Goal: Information Seeking & Learning: Learn about a topic

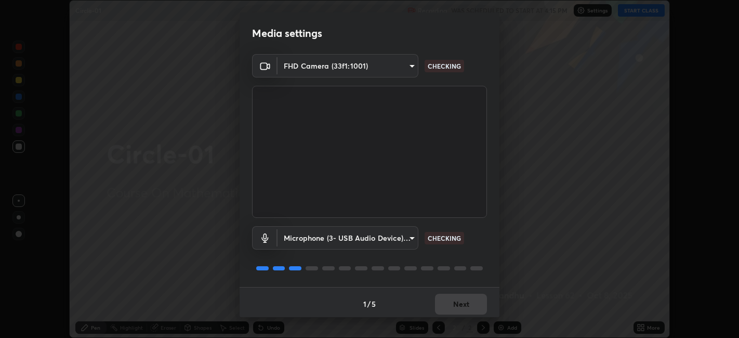
scroll to position [3, 0]
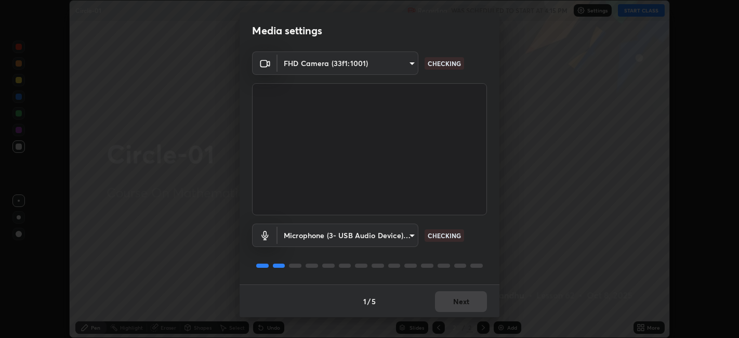
click at [453, 292] on div "1 / 5 Next" at bounding box center [370, 300] width 260 height 33
click at [458, 294] on div "1 / 5 Next" at bounding box center [370, 300] width 260 height 33
click at [460, 296] on div "1 / 5 Next" at bounding box center [370, 300] width 260 height 33
click at [461, 300] on div "1 / 5 Next" at bounding box center [370, 300] width 260 height 33
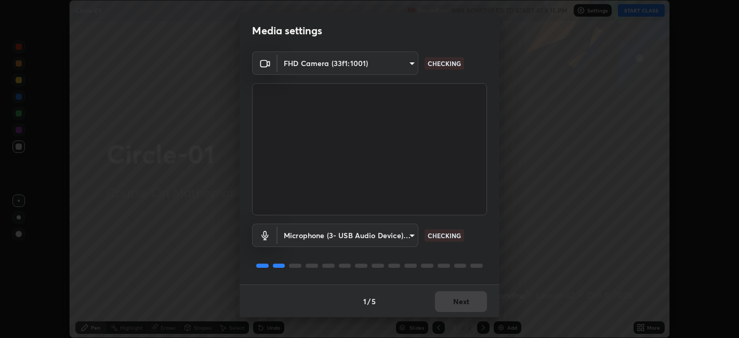
click at [461, 301] on div "1 / 5 Next" at bounding box center [370, 300] width 260 height 33
click at [463, 301] on div "1 / 5 Next" at bounding box center [370, 300] width 260 height 33
click at [466, 301] on div "1 / 5 Next" at bounding box center [370, 300] width 260 height 33
click at [467, 302] on div "1 / 5 Next" at bounding box center [370, 300] width 260 height 33
click at [464, 298] on div "1 / 5 Next" at bounding box center [370, 300] width 260 height 33
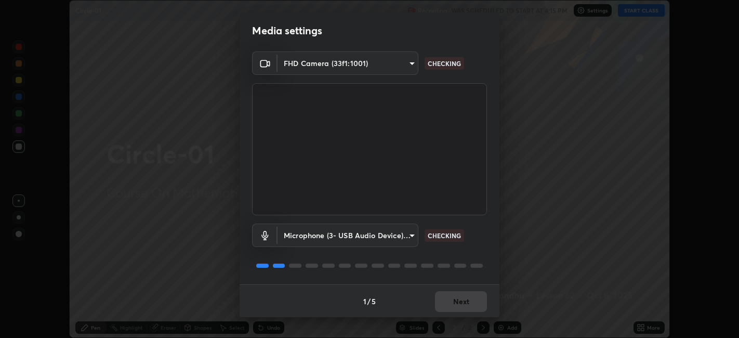
click at [464, 304] on div "1 / 5 Next" at bounding box center [370, 300] width 260 height 33
click at [467, 306] on div "1 / 5 Next" at bounding box center [370, 300] width 260 height 33
click at [464, 307] on div "1 / 5 Next" at bounding box center [370, 300] width 260 height 33
click at [465, 304] on div "1 / 5 Next" at bounding box center [370, 300] width 260 height 33
click at [466, 305] on div "1 / 5 Next" at bounding box center [370, 300] width 260 height 33
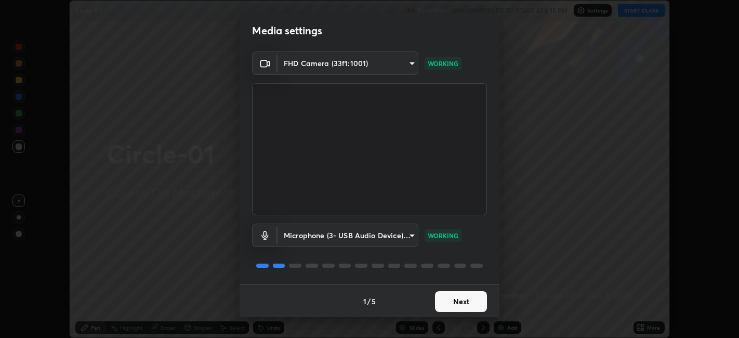
click at [465, 306] on button "Next" at bounding box center [461, 301] width 52 height 21
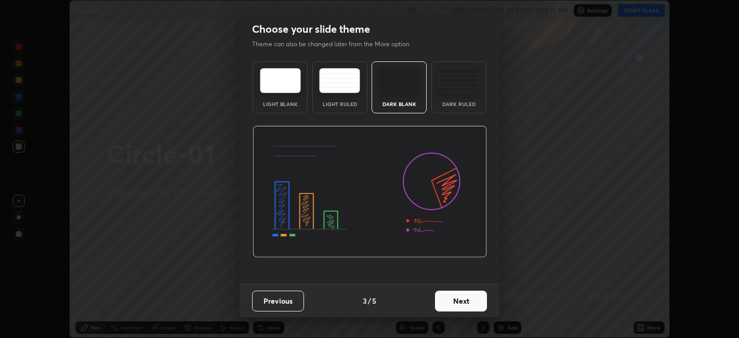
click at [463, 307] on button "Next" at bounding box center [461, 301] width 52 height 21
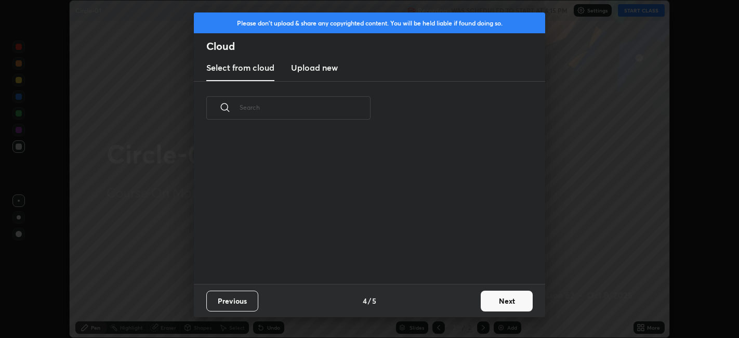
click at [466, 305] on div "Previous 4 / 5 Next" at bounding box center [370, 300] width 352 height 33
click at [501, 300] on button "Next" at bounding box center [507, 301] width 52 height 21
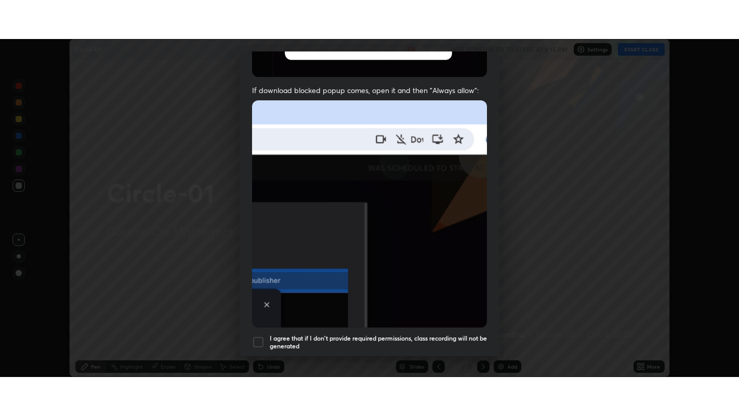
scroll to position [215, 0]
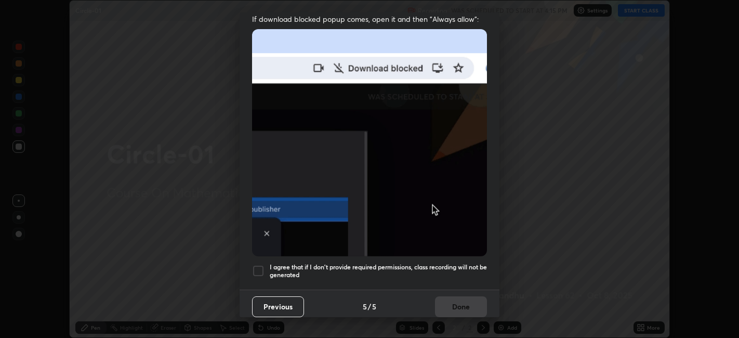
click at [278, 263] on h5 "I agree that if I don't provide required permissions, class recording will not …" at bounding box center [378, 271] width 217 height 16
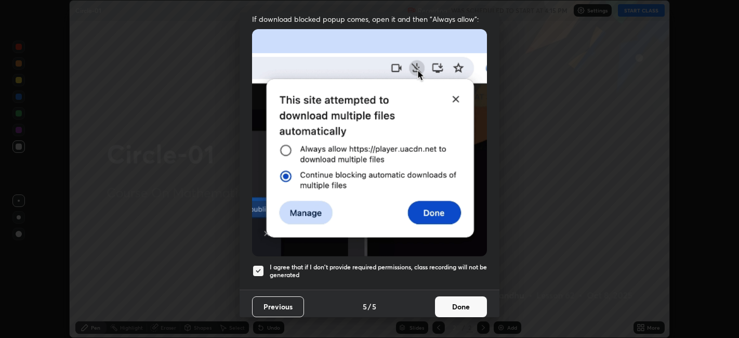
click at [456, 299] on button "Done" at bounding box center [461, 306] width 52 height 21
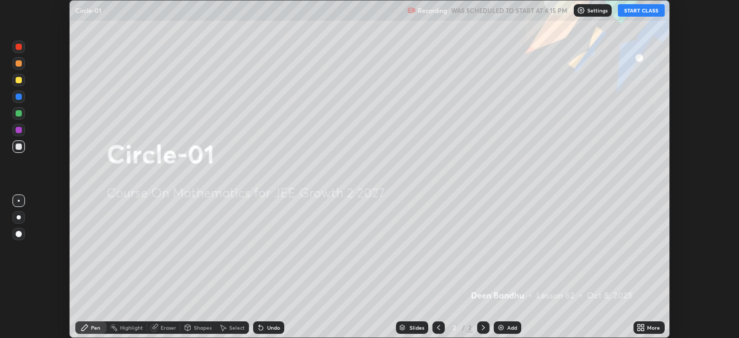
click at [650, 323] on div "More" at bounding box center [649, 327] width 31 height 12
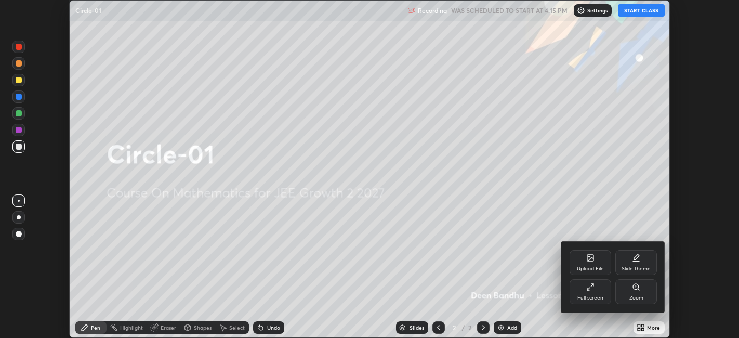
click at [580, 301] on div "Full screen" at bounding box center [591, 297] width 26 height 5
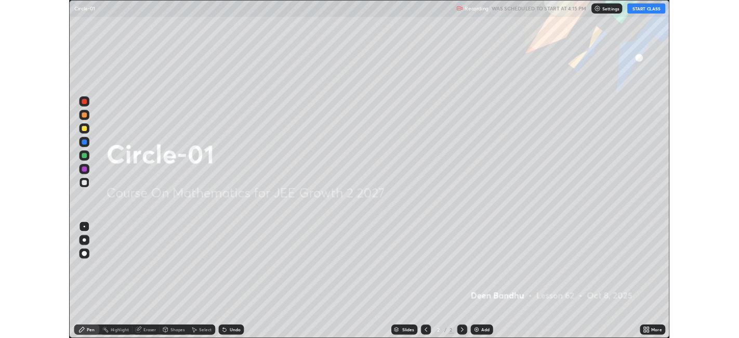
scroll to position [416, 739]
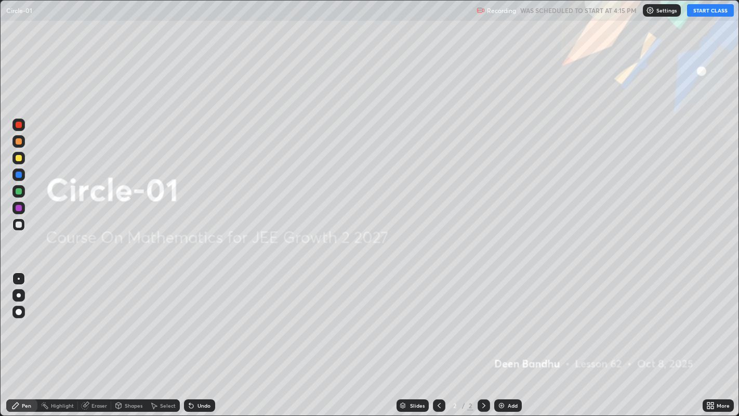
click at [701, 16] on button "START CLASS" at bounding box center [710, 10] width 47 height 12
click at [512, 337] on div "Add" at bounding box center [513, 405] width 10 height 5
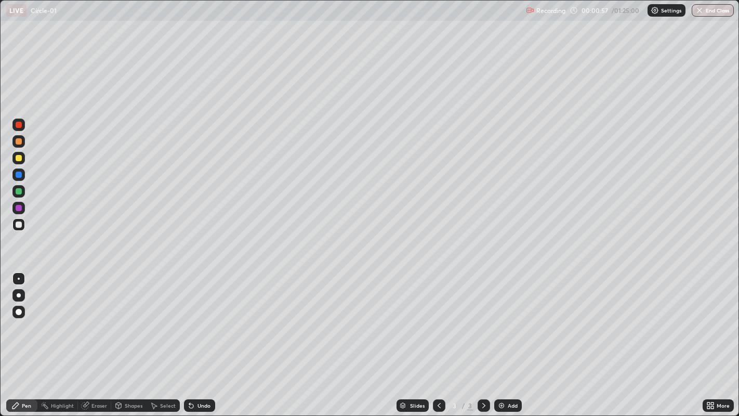
click at [20, 210] on div at bounding box center [19, 208] width 6 height 6
click at [511, 337] on div "Add" at bounding box center [513, 405] width 10 height 5
click at [20, 191] on div at bounding box center [19, 191] width 6 height 6
click at [18, 209] on div at bounding box center [19, 208] width 6 height 6
click at [510, 337] on div "Add" at bounding box center [513, 405] width 10 height 5
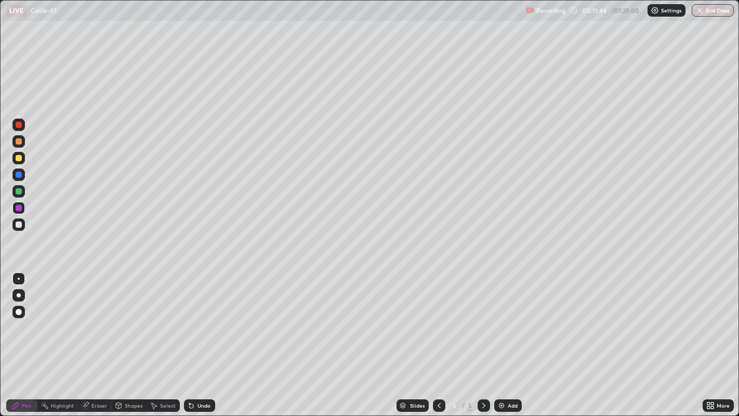
click at [18, 157] on div at bounding box center [19, 158] width 6 height 6
click at [19, 208] on div at bounding box center [19, 208] width 6 height 6
click at [19, 190] on div at bounding box center [19, 191] width 6 height 6
click at [20, 207] on div at bounding box center [19, 208] width 6 height 6
click at [20, 159] on div at bounding box center [19, 158] width 6 height 6
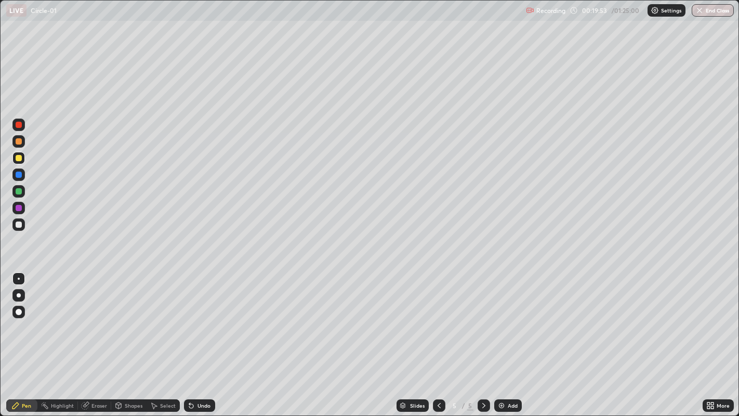
click at [18, 206] on div at bounding box center [19, 208] width 6 height 6
click at [512, 337] on div "Add" at bounding box center [513, 405] width 10 height 5
click at [438, 337] on icon at bounding box center [439, 405] width 8 height 8
click at [439, 337] on icon at bounding box center [439, 405] width 8 height 8
click at [437, 337] on icon at bounding box center [439, 405] width 8 height 8
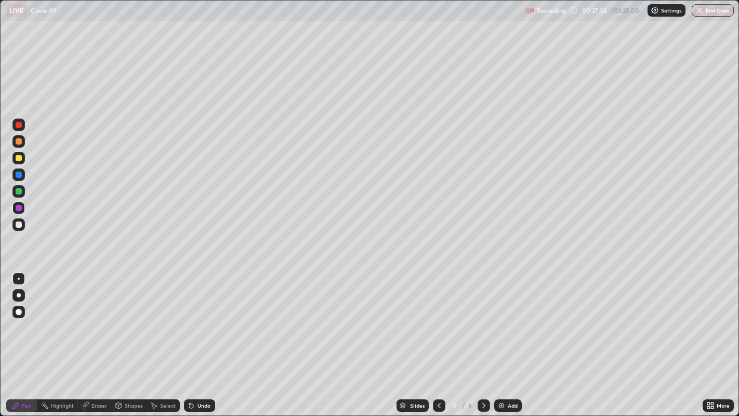
click at [483, 337] on icon at bounding box center [484, 405] width 8 height 8
click at [482, 337] on icon at bounding box center [484, 405] width 8 height 8
click at [19, 192] on div at bounding box center [19, 191] width 6 height 6
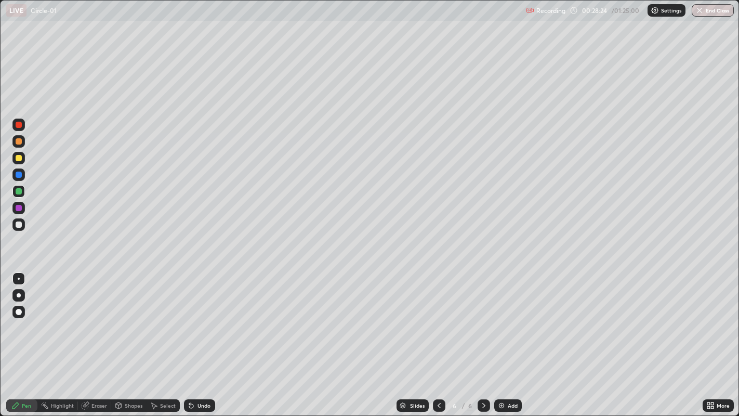
click at [438, 337] on icon at bounding box center [439, 405] width 8 height 8
click at [483, 337] on icon at bounding box center [484, 405] width 8 height 8
click at [482, 337] on icon at bounding box center [484, 405] width 8 height 8
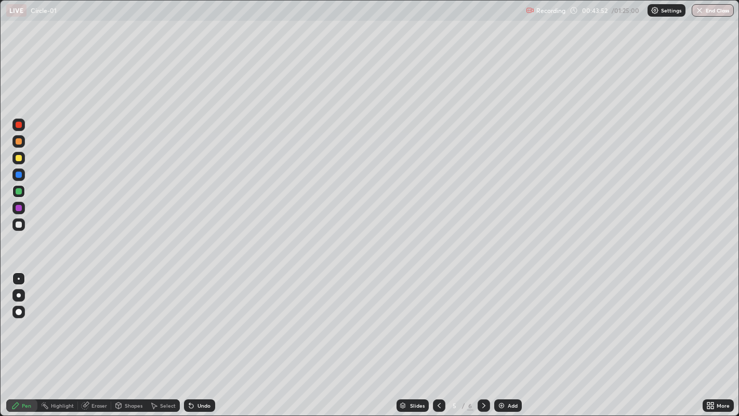
click at [481, 337] on icon at bounding box center [484, 405] width 8 height 8
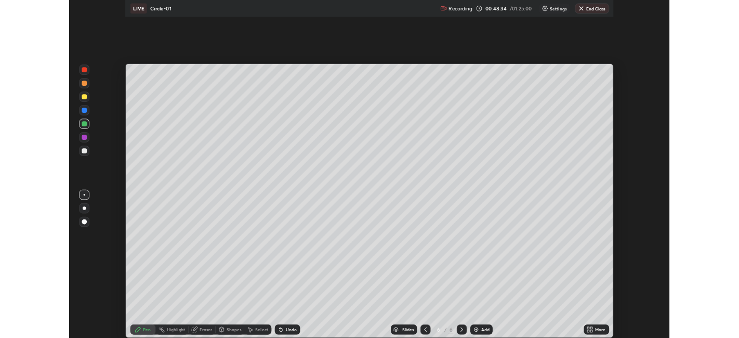
scroll to position [51661, 51259]
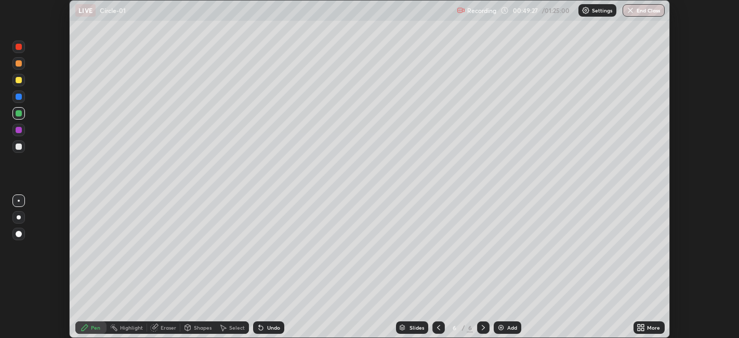
click at [635, 16] on button "End Class" at bounding box center [644, 10] width 42 height 12
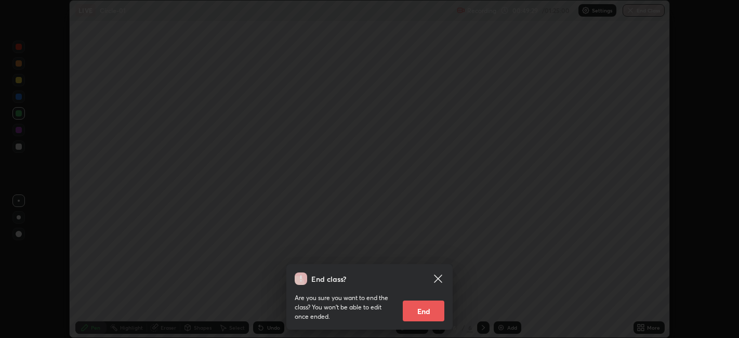
click at [421, 317] on button "End" at bounding box center [424, 311] width 42 height 21
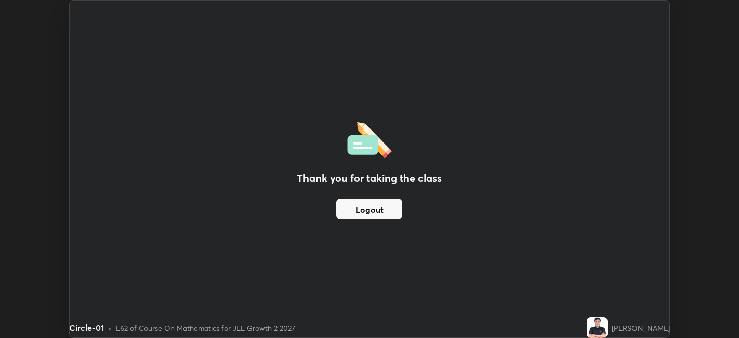
click at [380, 209] on button "Logout" at bounding box center [369, 209] width 66 height 21
